Goal: Task Accomplishment & Management: Manage account settings

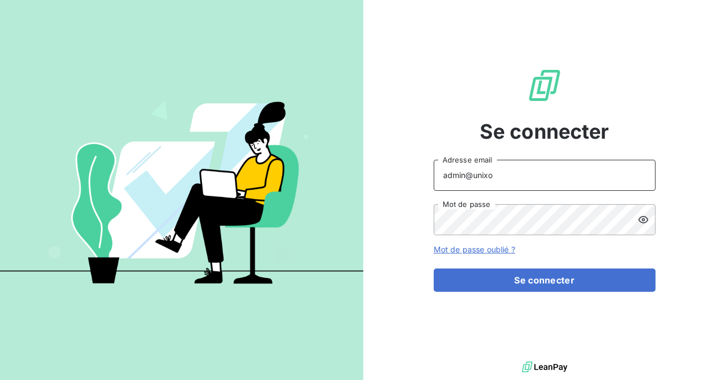
click at [508, 172] on input "admin@unixo" at bounding box center [545, 175] width 222 height 31
type input "admin@telerys"
click at [434, 268] on button "Se connecter" at bounding box center [545, 279] width 222 height 23
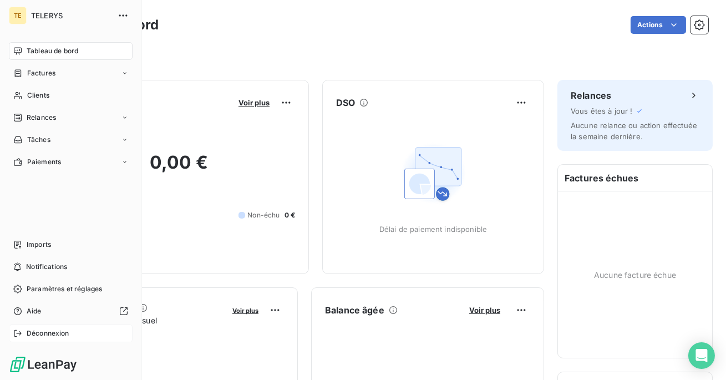
click at [27, 329] on span "Déconnexion" at bounding box center [48, 333] width 43 height 10
